Goal: Communication & Community: Answer question/provide support

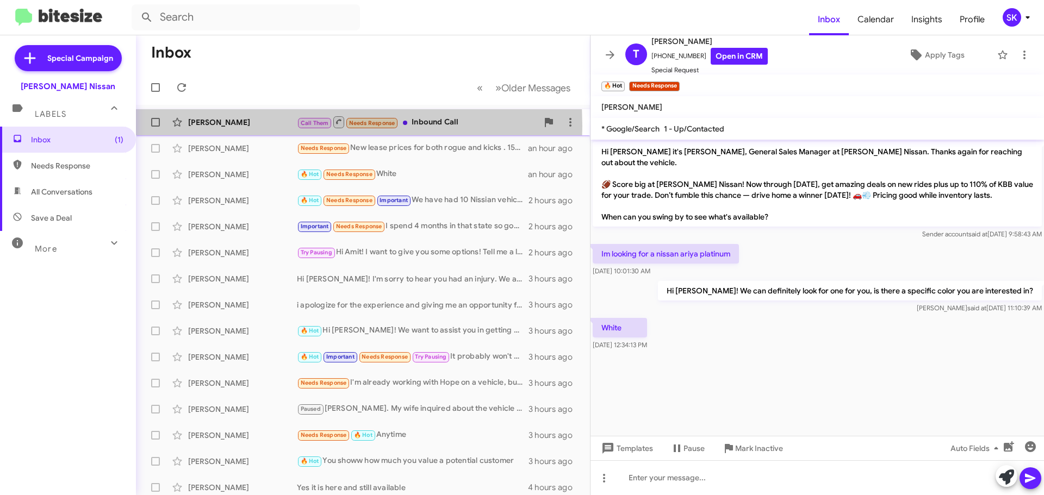
click at [254, 126] on div "[PERSON_NAME]" at bounding box center [242, 122] width 109 height 11
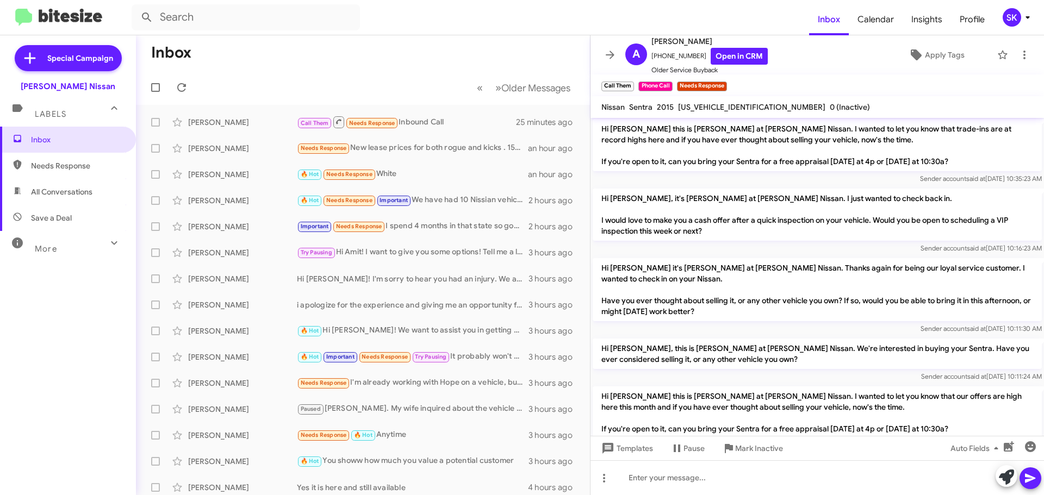
scroll to position [55, 0]
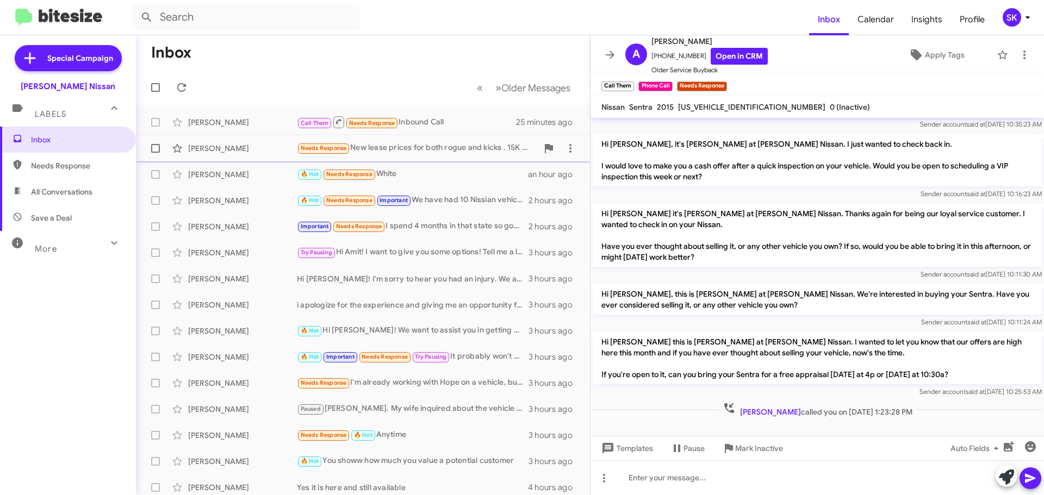
click at [253, 144] on div "[PERSON_NAME]" at bounding box center [242, 148] width 109 height 11
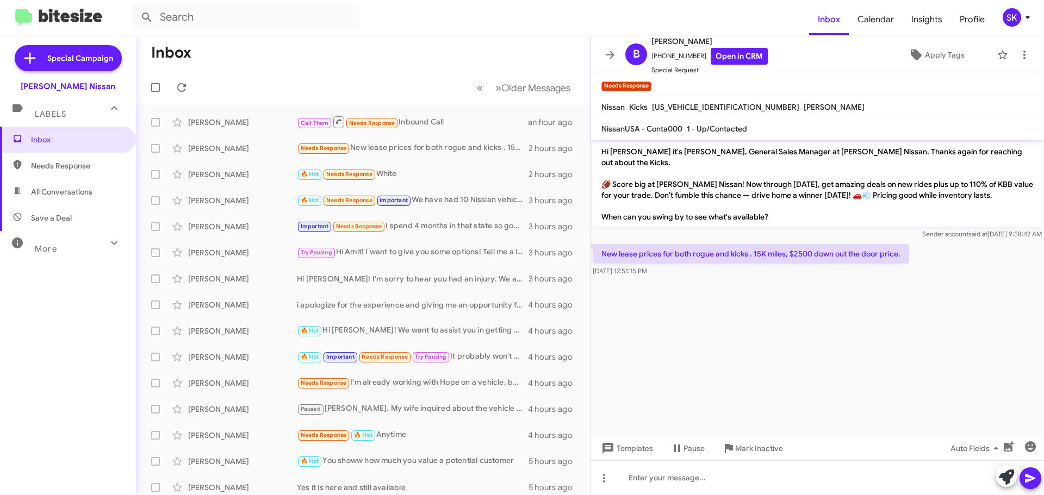
click at [63, 220] on span "Save a Deal" at bounding box center [51, 218] width 41 height 11
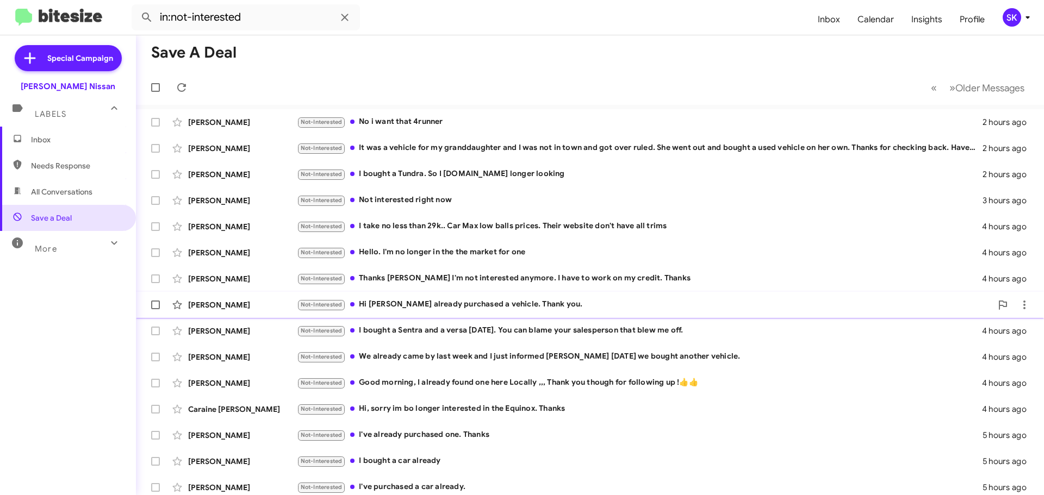
click at [436, 306] on div "Not-Interested Hi Shawn I already purchased a vehicle. Thank you." at bounding box center [644, 305] width 695 height 13
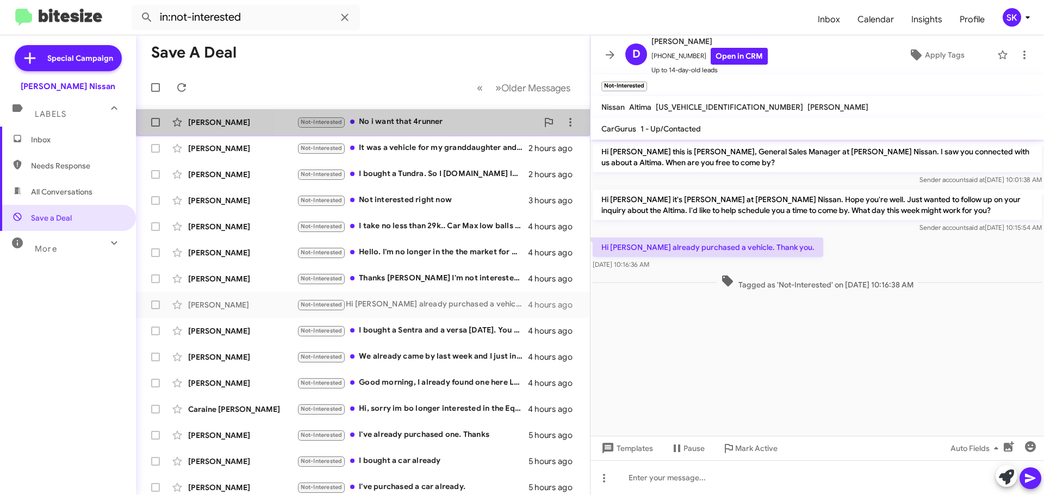
click at [378, 125] on div "Not-Interested No i want that 4runner" at bounding box center [417, 122] width 241 height 13
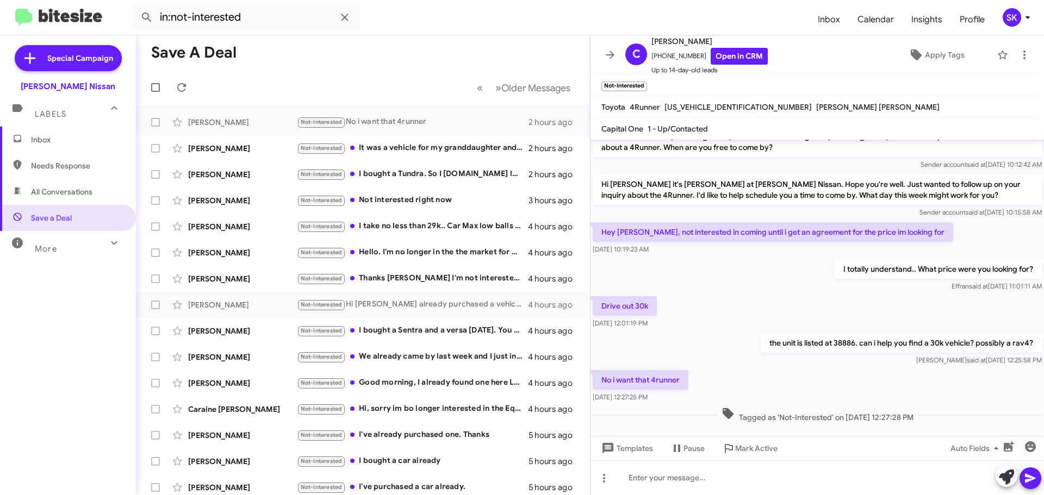
scroll to position [26, 0]
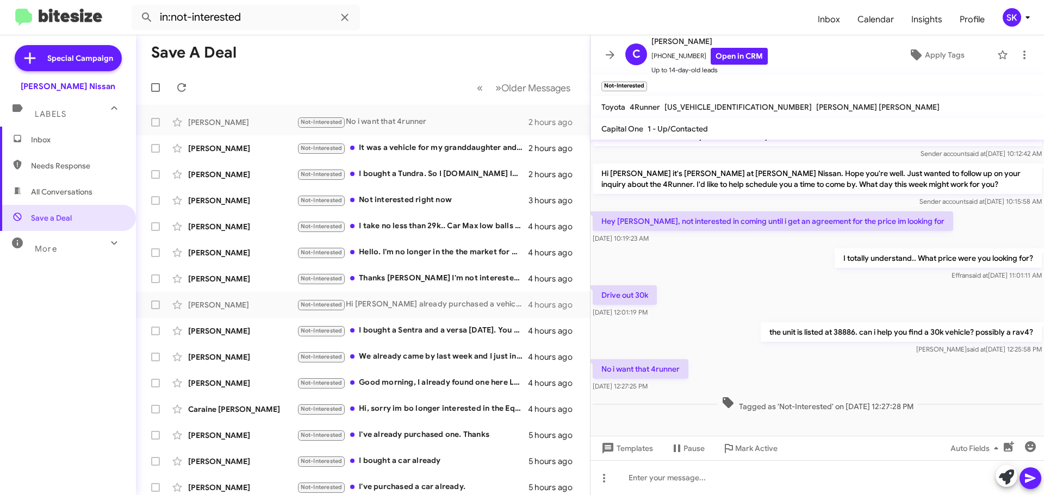
click at [64, 190] on span "All Conversations" at bounding box center [61, 192] width 61 height 11
type input "in:all-conversations"
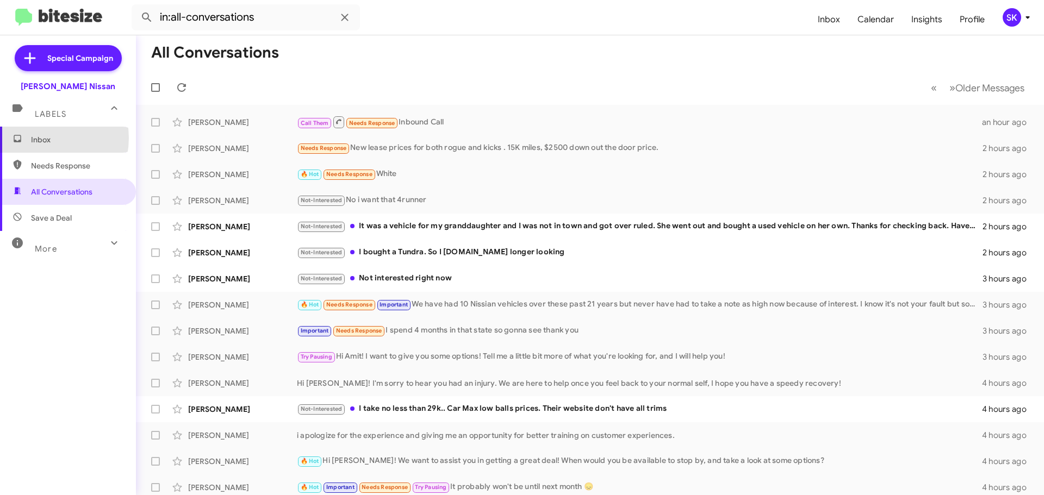
click at [40, 139] on span "Inbox" at bounding box center [77, 139] width 92 height 11
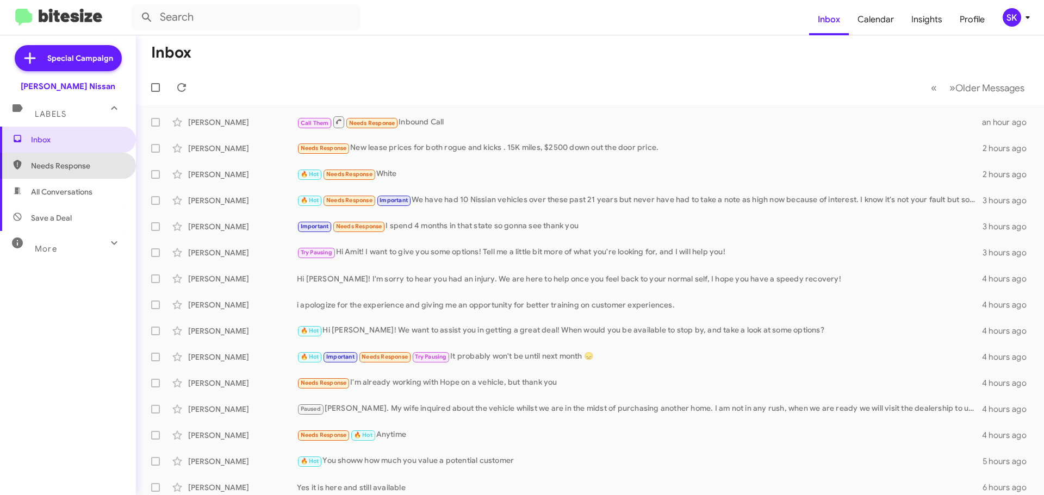
click at [77, 168] on span "Needs Response" at bounding box center [77, 165] width 92 height 11
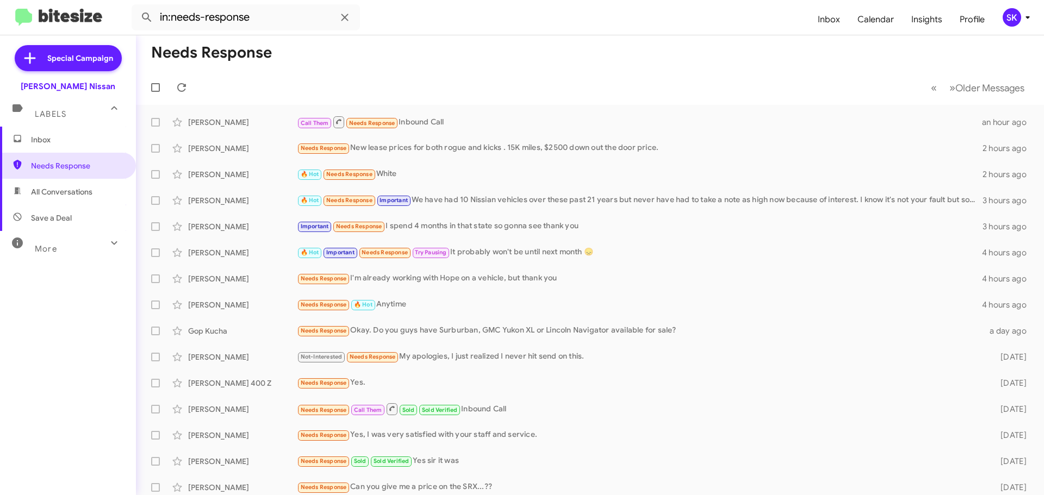
click at [74, 193] on span "All Conversations" at bounding box center [61, 192] width 61 height 11
type input "in:all-conversations"
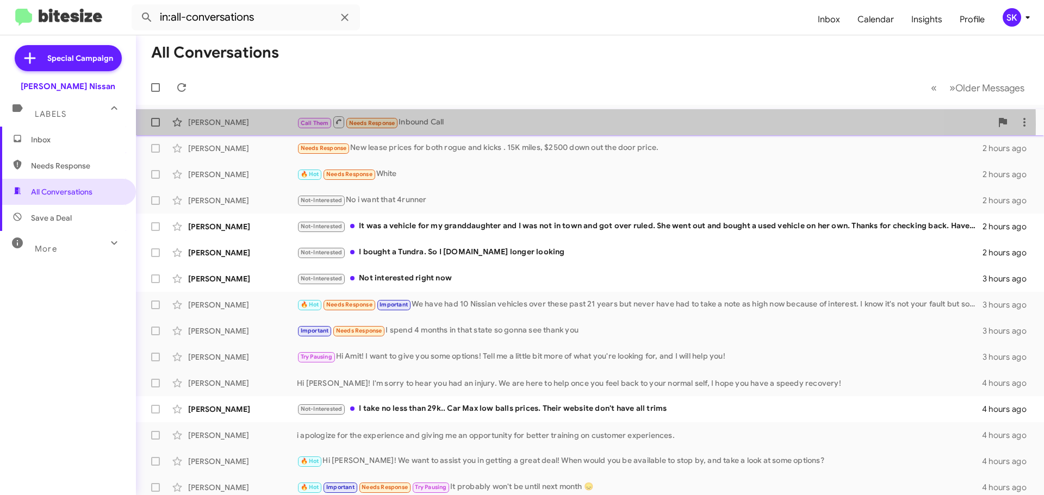
click at [506, 123] on div "Call Them Needs Response Inbound Call" at bounding box center [644, 122] width 695 height 14
